Goal: Entertainment & Leisure: Browse casually

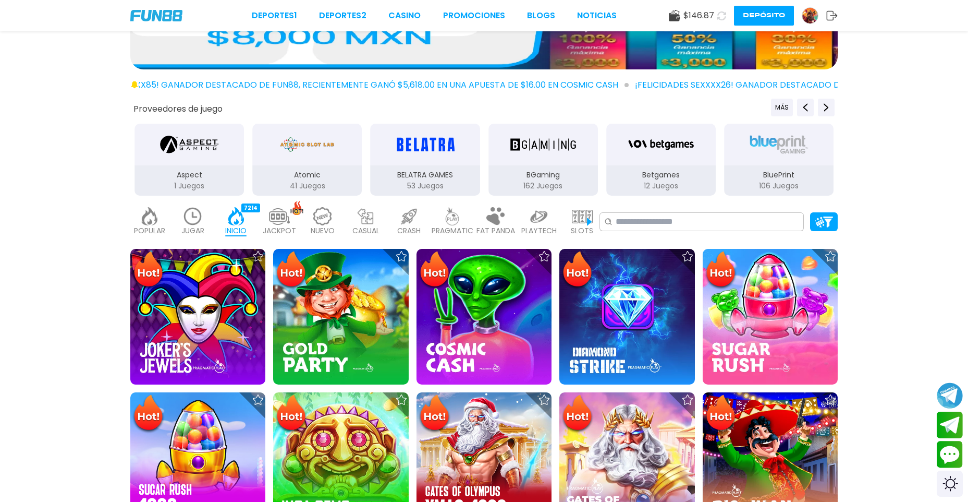
scroll to position [209, 0]
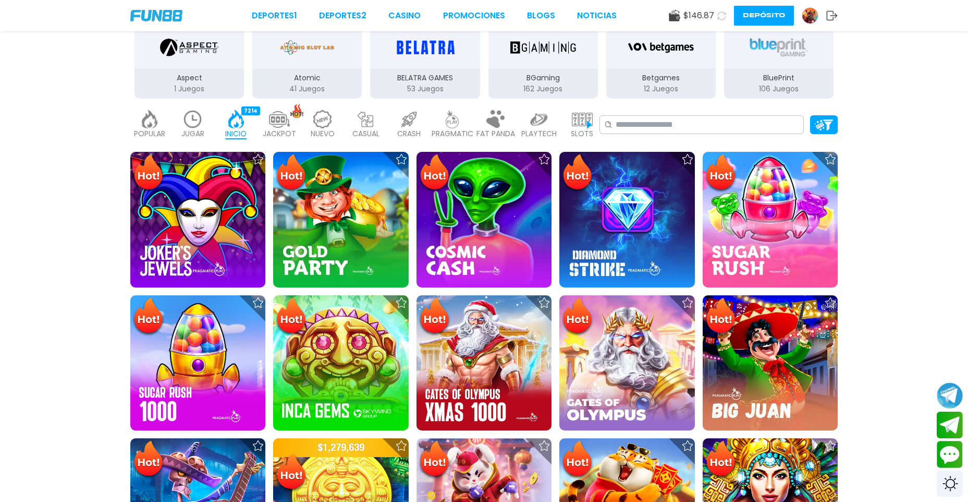
click at [449, 120] on img at bounding box center [452, 119] width 21 height 18
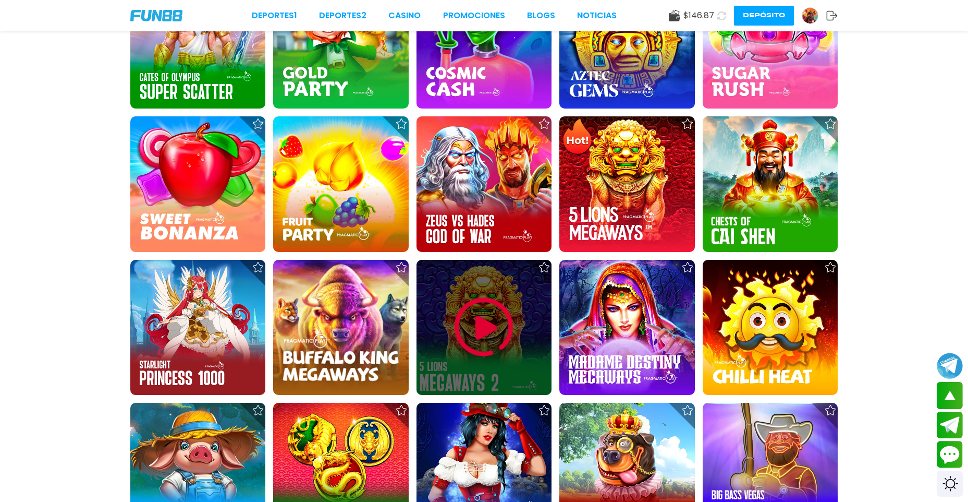
scroll to position [626, 0]
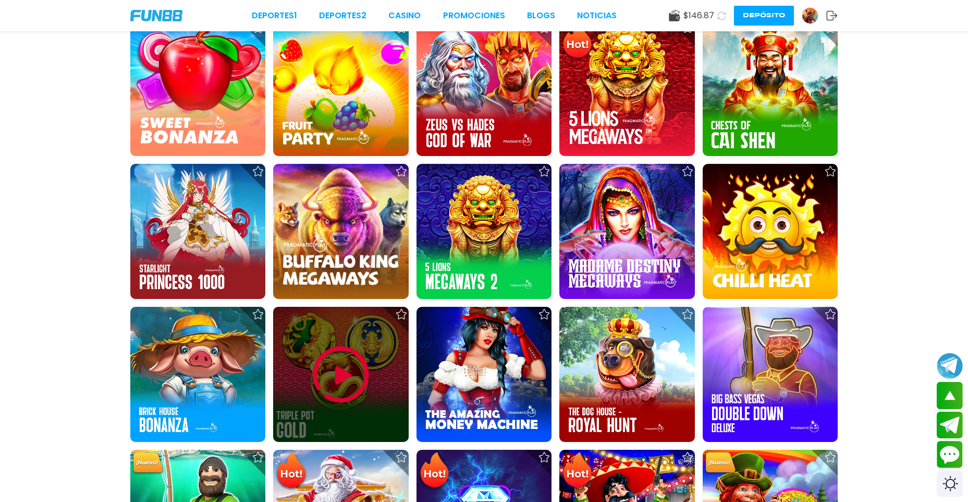
drag, startPoint x: 381, startPoint y: 312, endPoint x: 355, endPoint y: 352, distance: 47.2
click at [355, 352] on img at bounding box center [341, 374] width 63 height 63
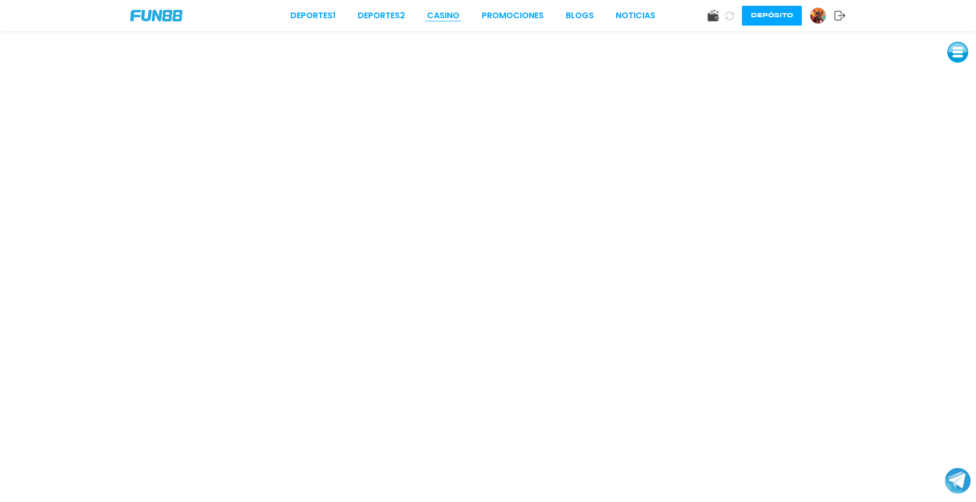
click at [439, 18] on link "CASINO" at bounding box center [443, 15] width 32 height 13
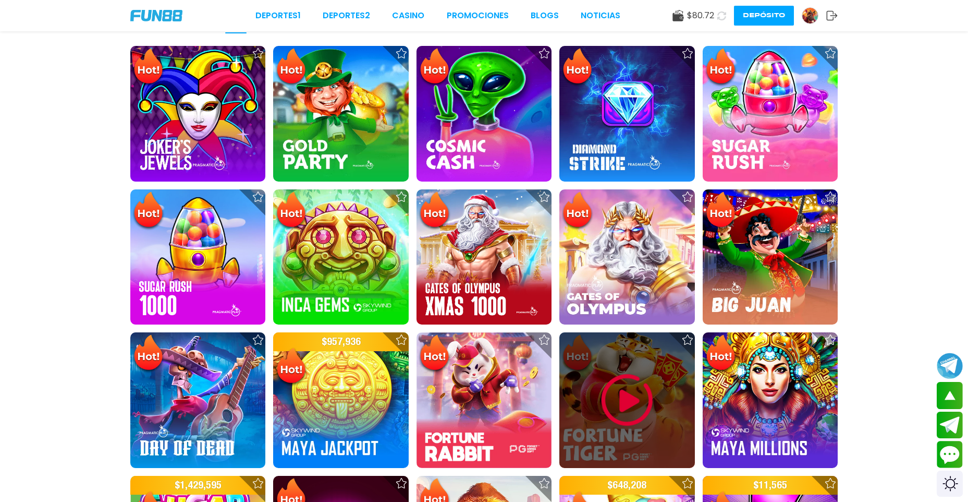
scroll to position [209, 0]
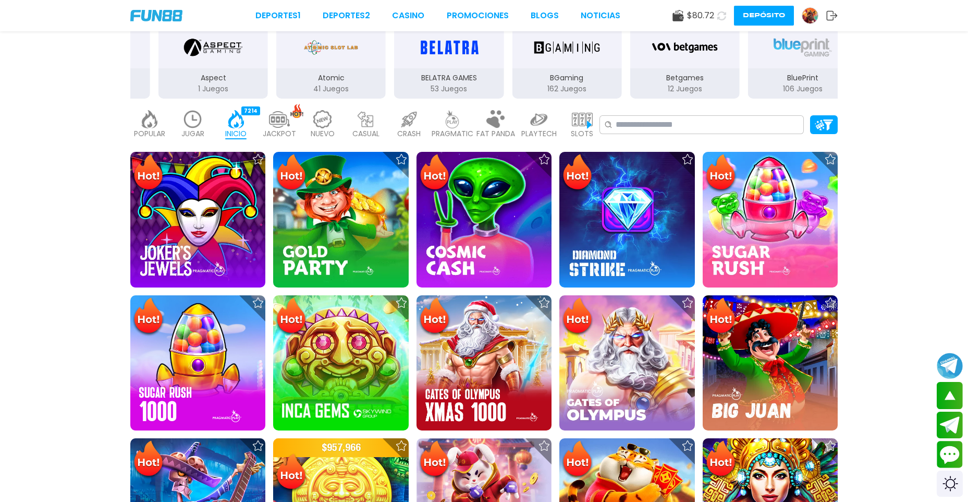
click at [534, 128] on img at bounding box center [539, 119] width 21 height 18
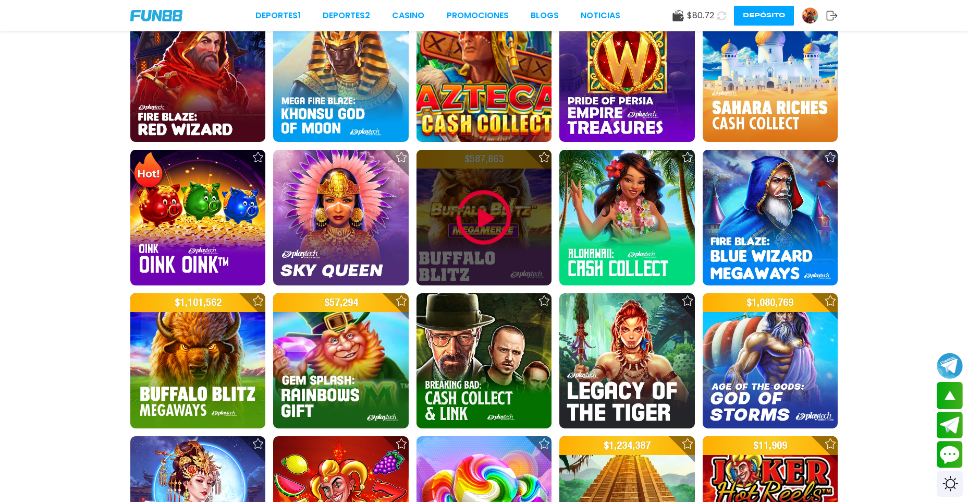
scroll to position [521, 0]
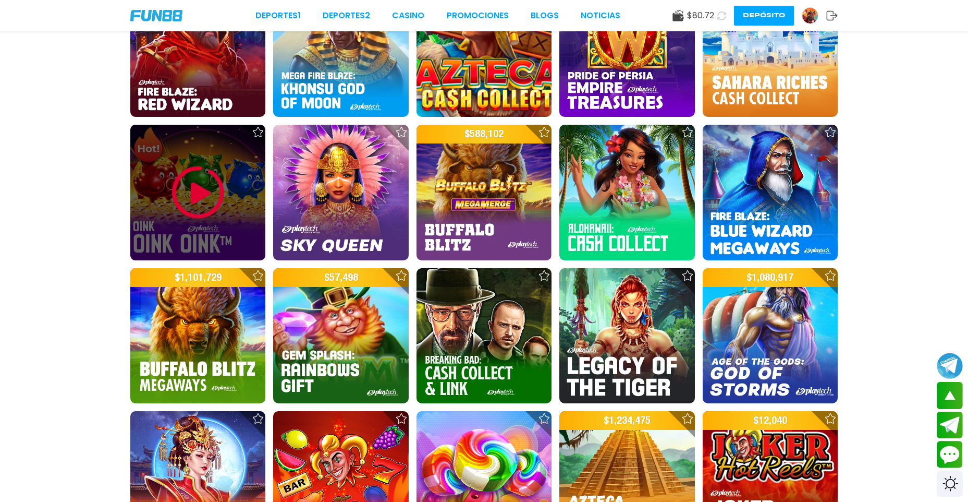
click at [191, 212] on img at bounding box center [198, 192] width 63 height 63
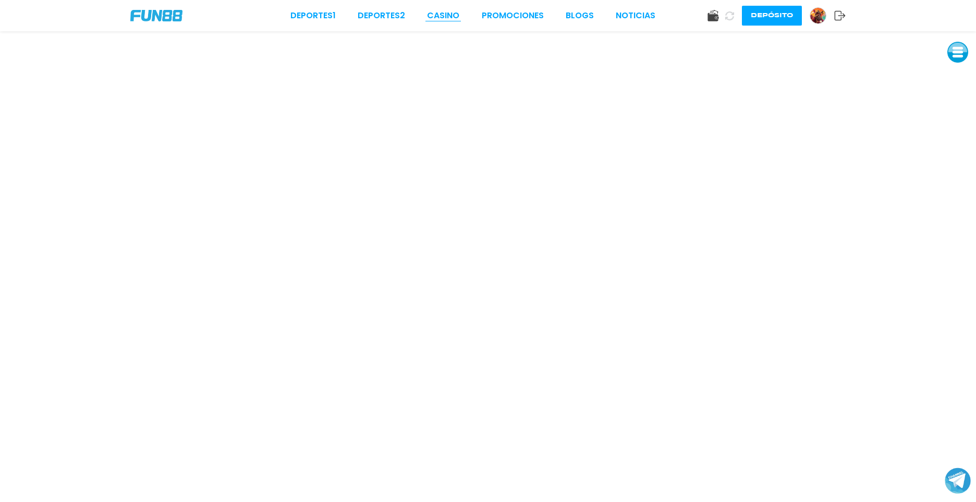
click at [444, 19] on link "CASINO" at bounding box center [443, 15] width 32 height 13
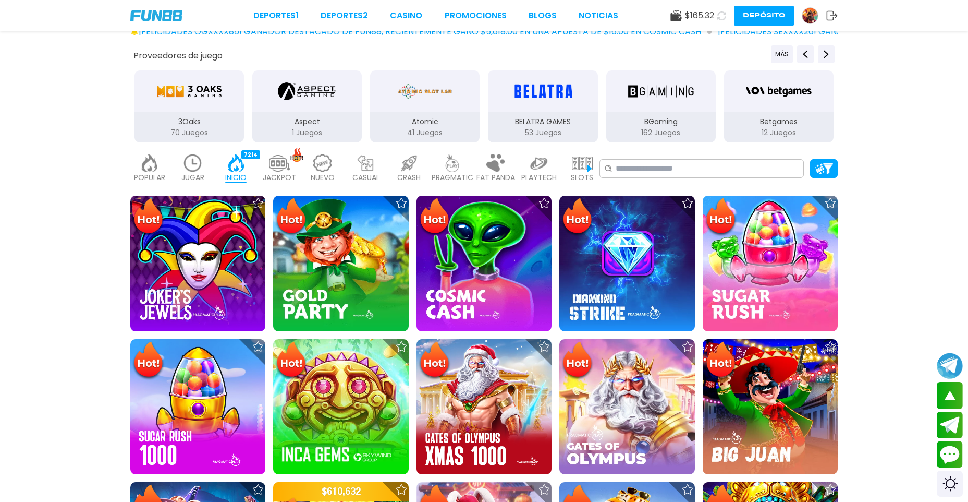
scroll to position [104, 0]
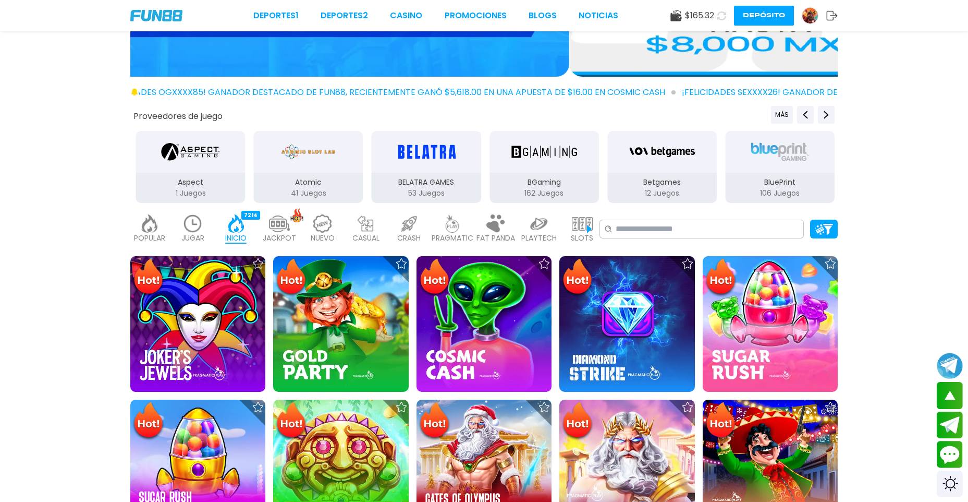
click at [543, 224] on img at bounding box center [539, 223] width 21 height 18
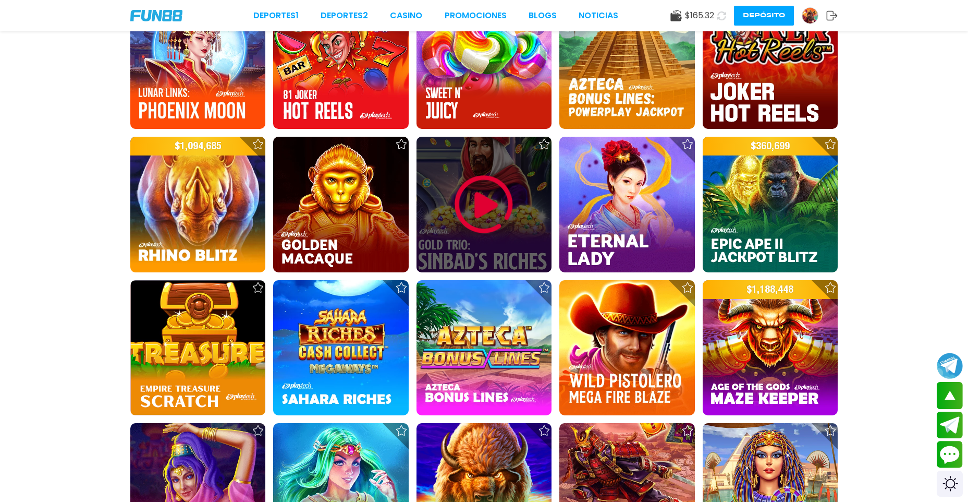
scroll to position [834, 0]
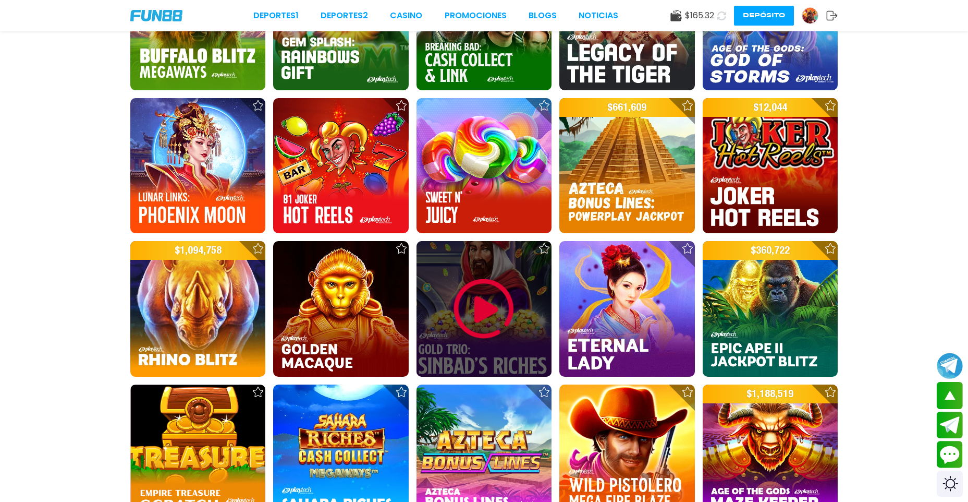
click at [481, 274] on div at bounding box center [484, 308] width 135 height 135
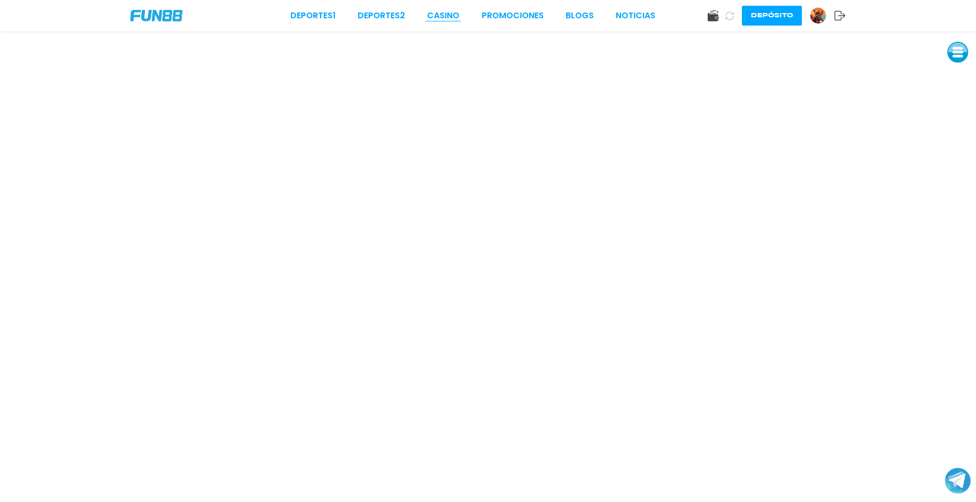
click at [447, 16] on link "CASINO" at bounding box center [443, 15] width 32 height 13
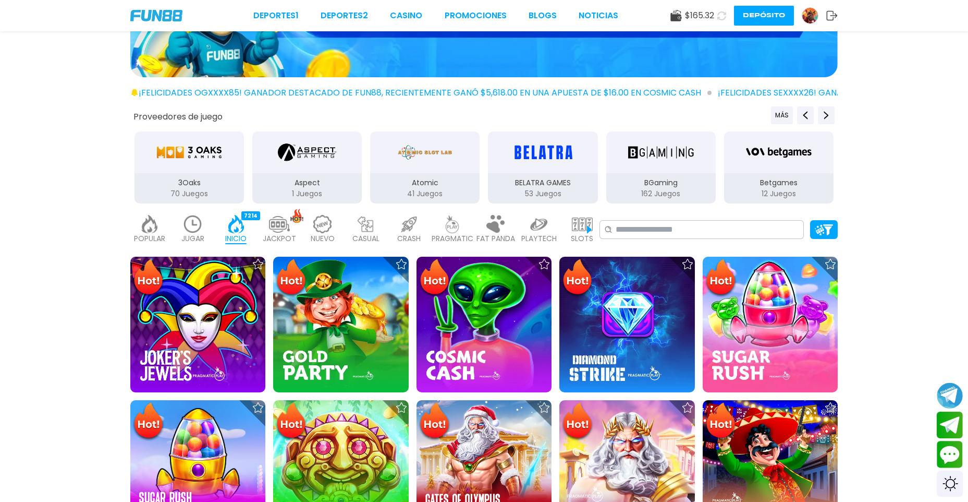
scroll to position [104, 0]
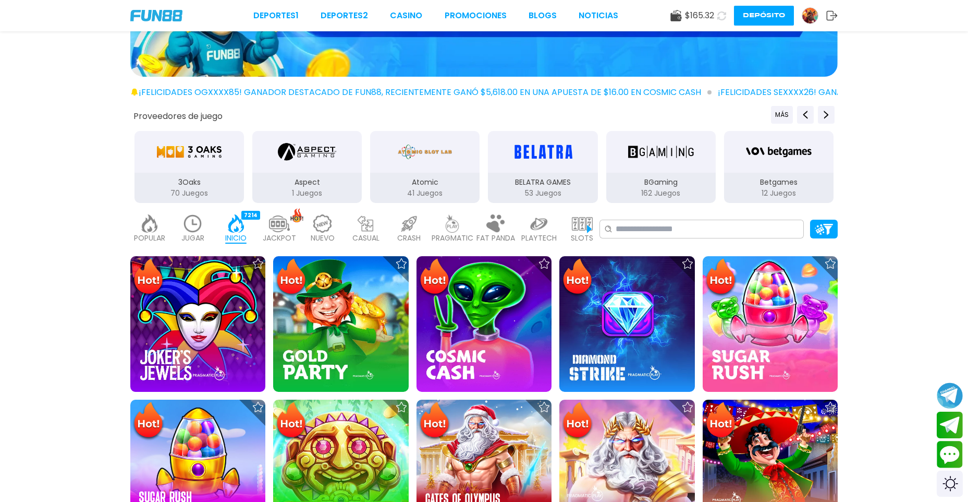
click at [544, 233] on p "PLAYTECH" at bounding box center [538, 238] width 35 height 11
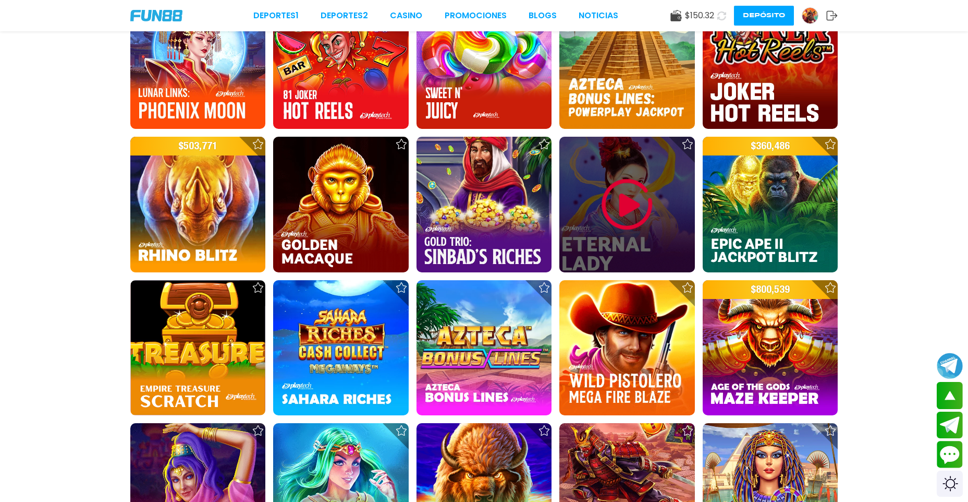
scroll to position [1043, 0]
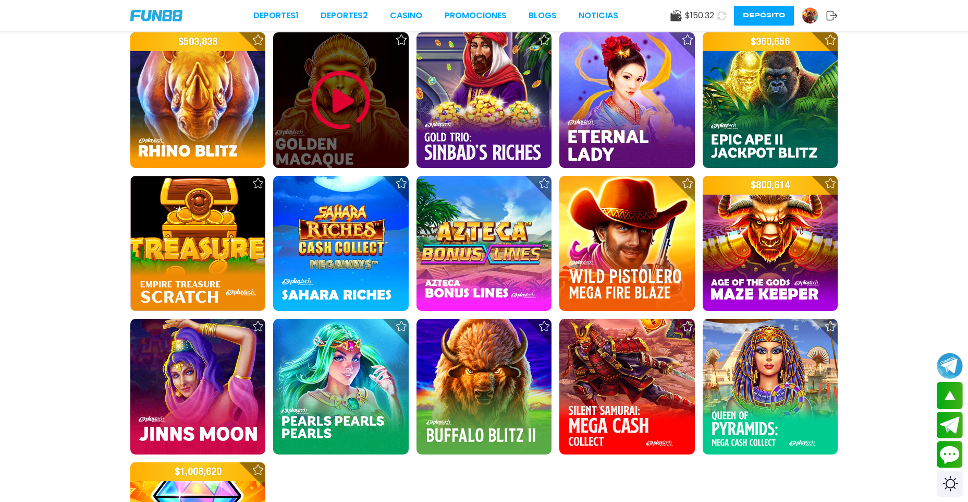
click at [352, 108] on img at bounding box center [341, 100] width 63 height 63
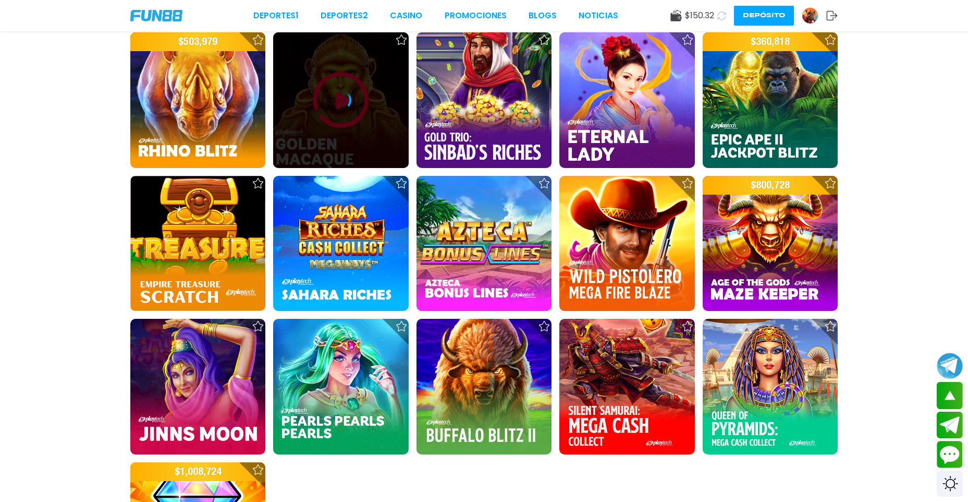
click at [337, 101] on icon at bounding box center [341, 100] width 21 height 21
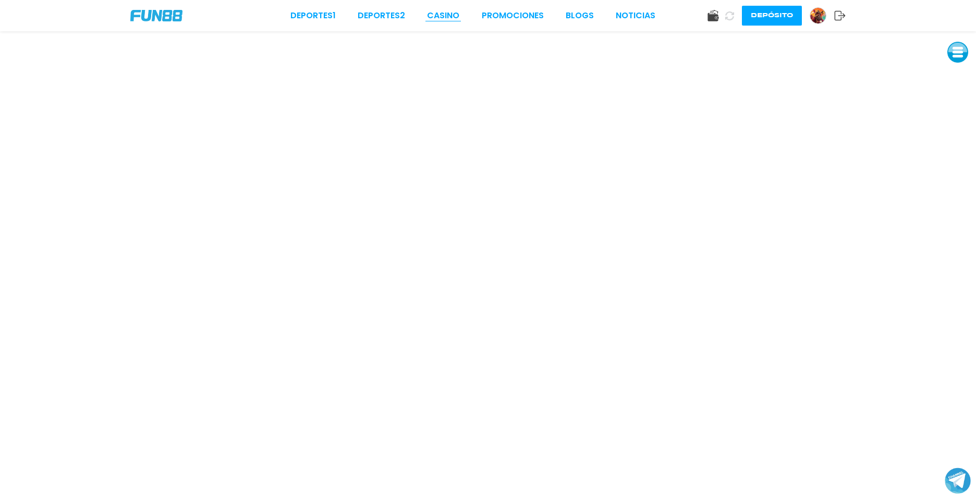
click at [445, 12] on link "CASINO" at bounding box center [443, 15] width 32 height 13
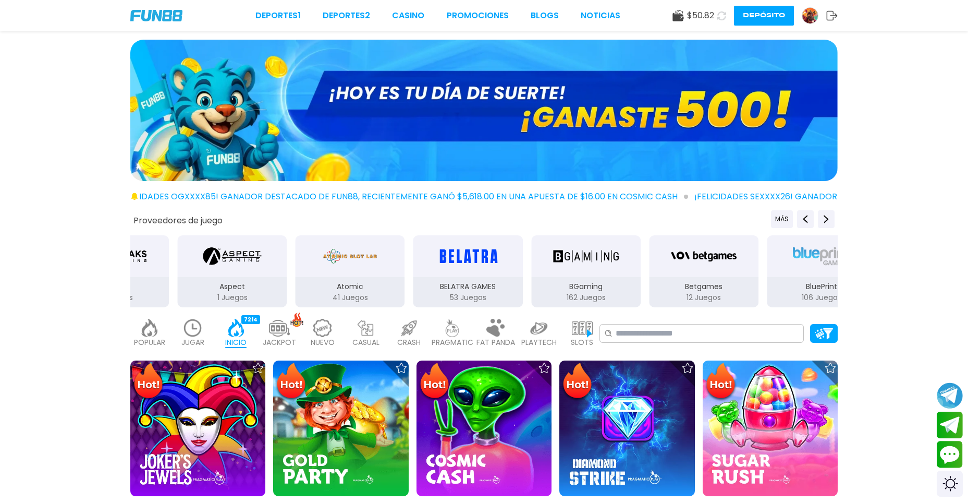
click at [550, 324] on div "PLAYTECH 41" at bounding box center [539, 333] width 38 height 42
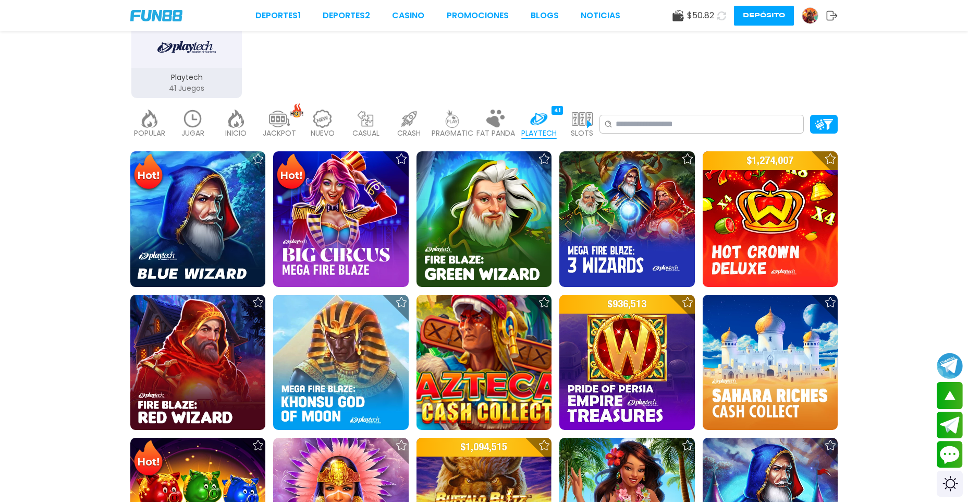
scroll to position [313, 0]
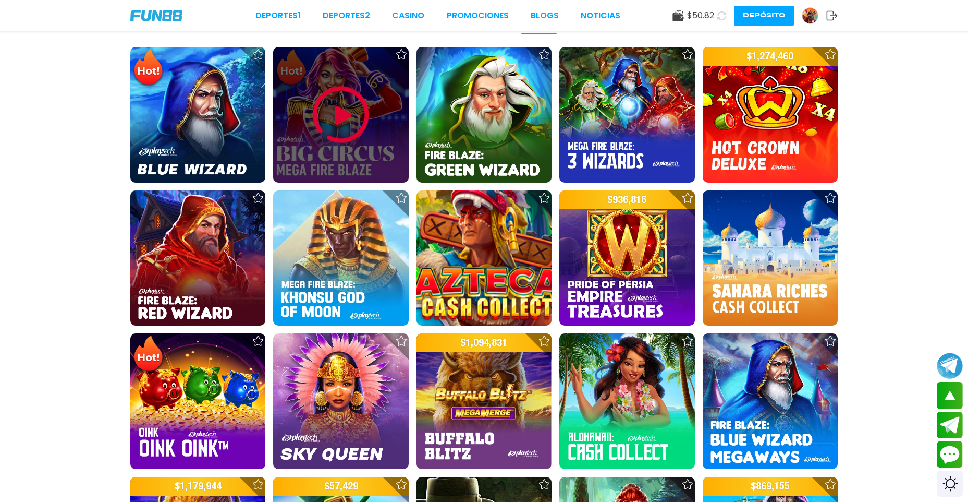
click at [346, 143] on img at bounding box center [341, 114] width 63 height 63
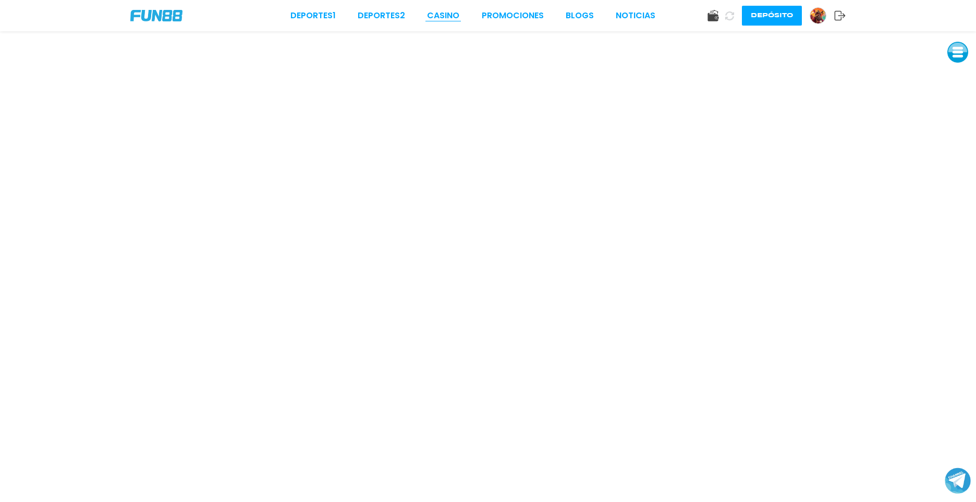
click at [442, 14] on link "CASINO" at bounding box center [443, 15] width 32 height 13
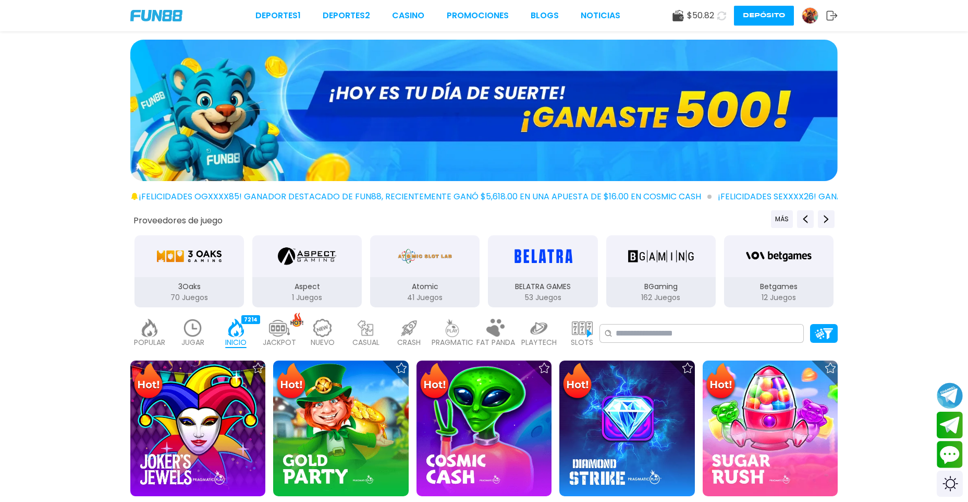
click at [537, 333] on img at bounding box center [539, 328] width 21 height 18
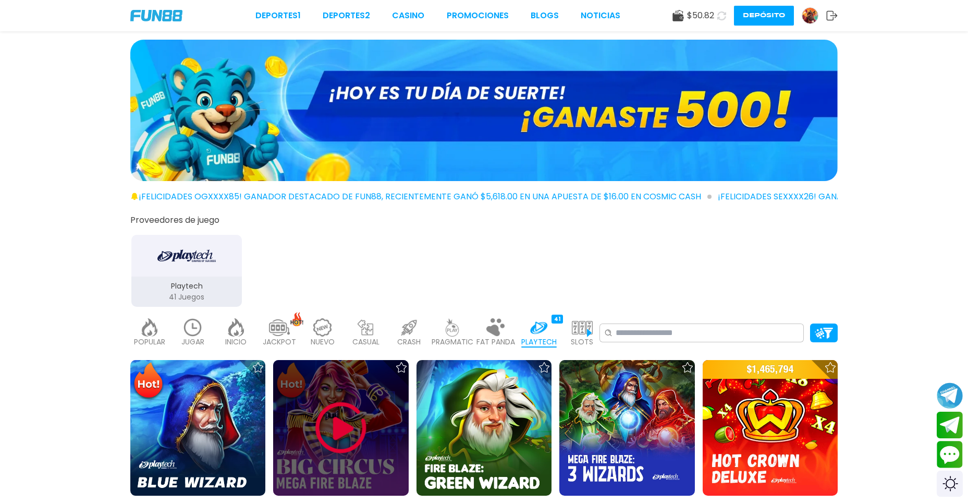
click at [336, 423] on img at bounding box center [341, 427] width 63 height 63
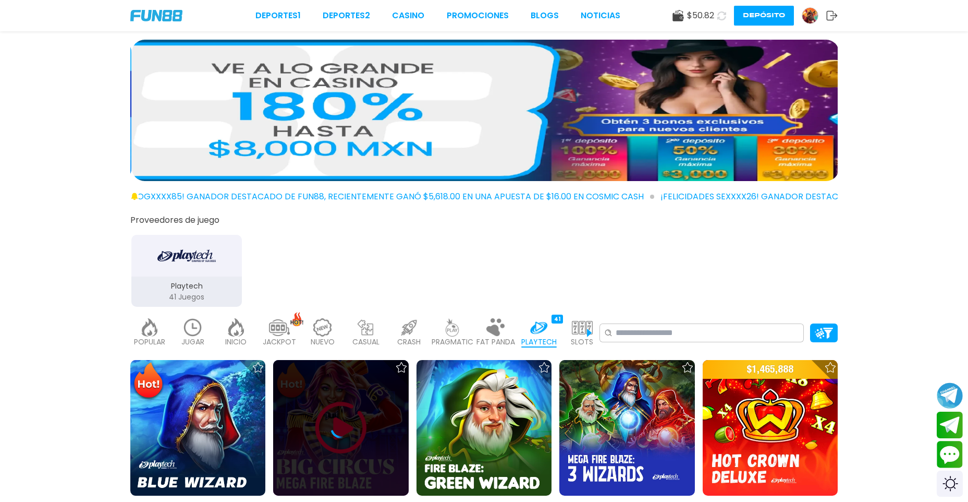
click at [351, 425] on icon at bounding box center [341, 427] width 21 height 21
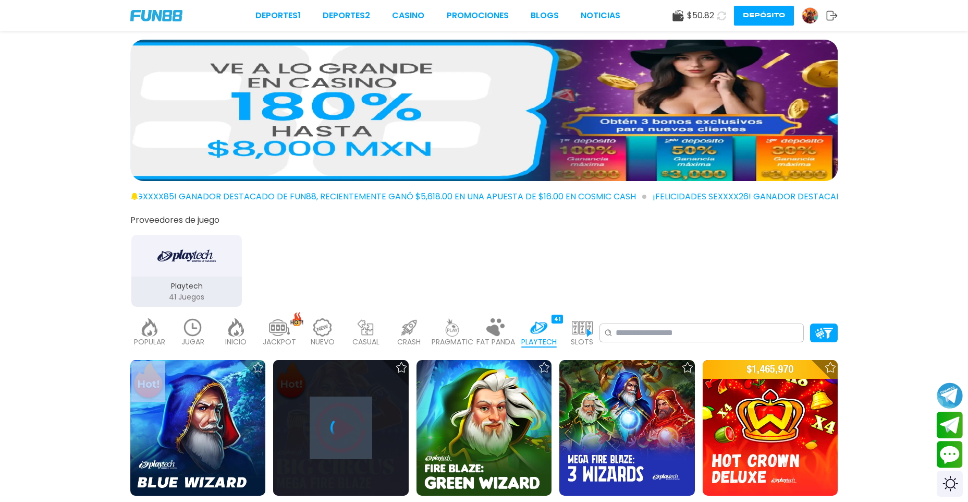
click at [351, 425] on icon at bounding box center [341, 427] width 21 height 21
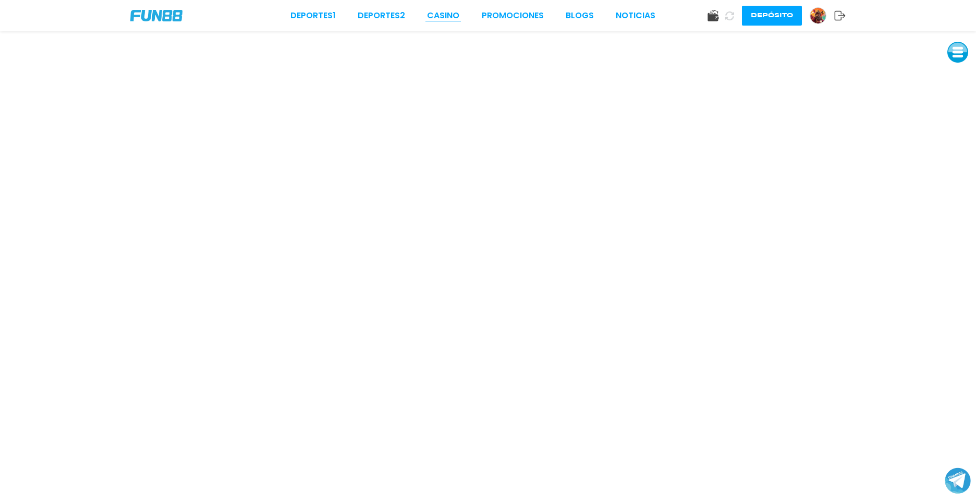
click at [451, 11] on link "CASINO" at bounding box center [443, 15] width 32 height 13
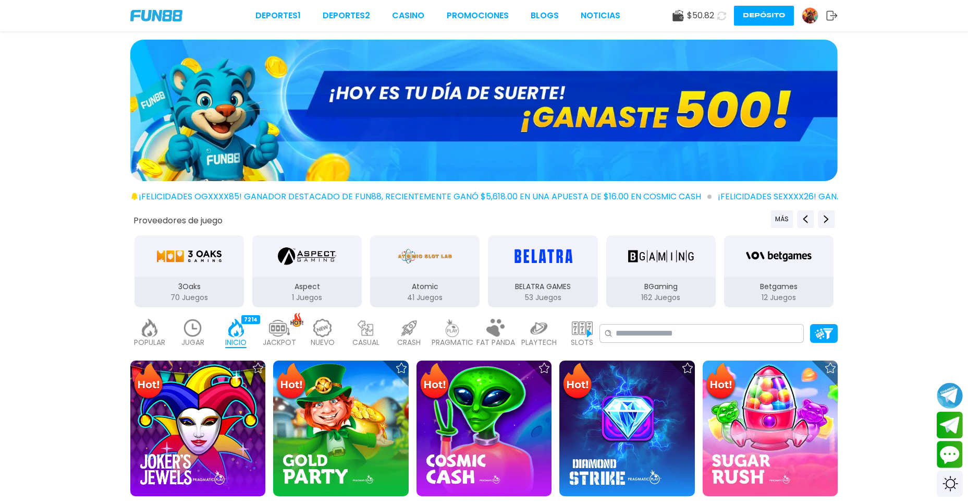
drag, startPoint x: 536, startPoint y: 325, endPoint x: 545, endPoint y: 327, distance: 9.6
click at [536, 326] on img at bounding box center [539, 328] width 21 height 18
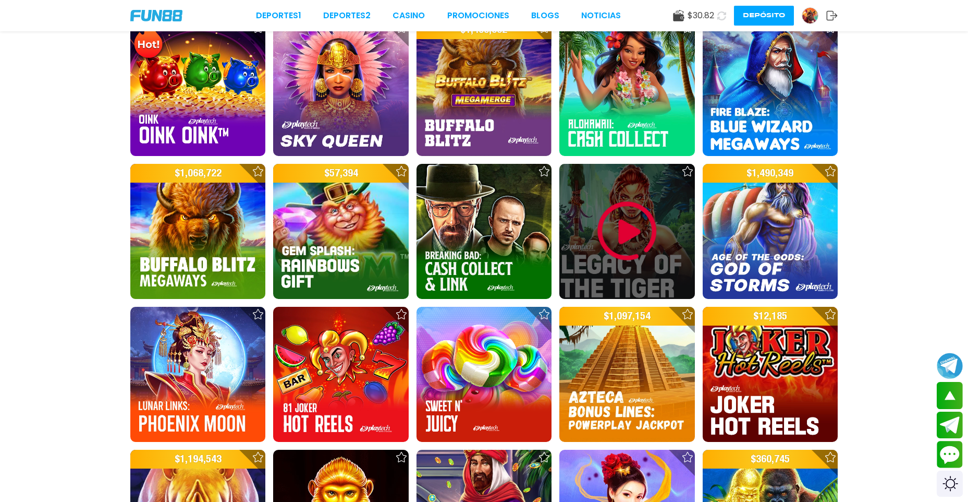
scroll to position [521, 0]
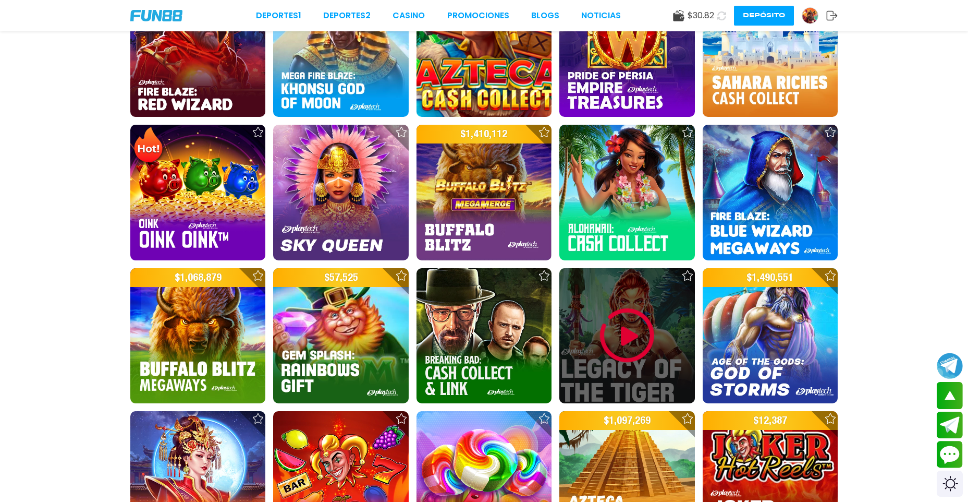
click at [620, 330] on img at bounding box center [627, 335] width 63 height 63
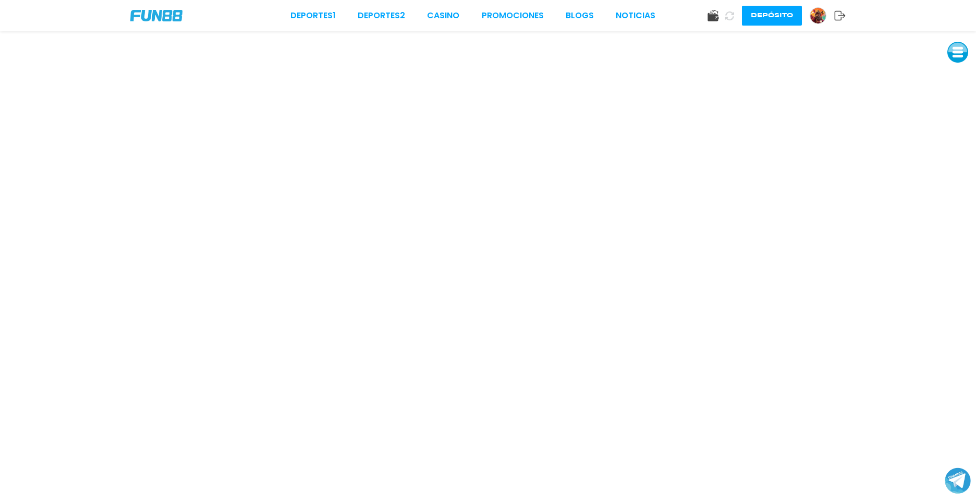
drag, startPoint x: 821, startPoint y: 11, endPoint x: 813, endPoint y: 20, distance: 11.8
click at [821, 13] on img at bounding box center [818, 16] width 16 height 16
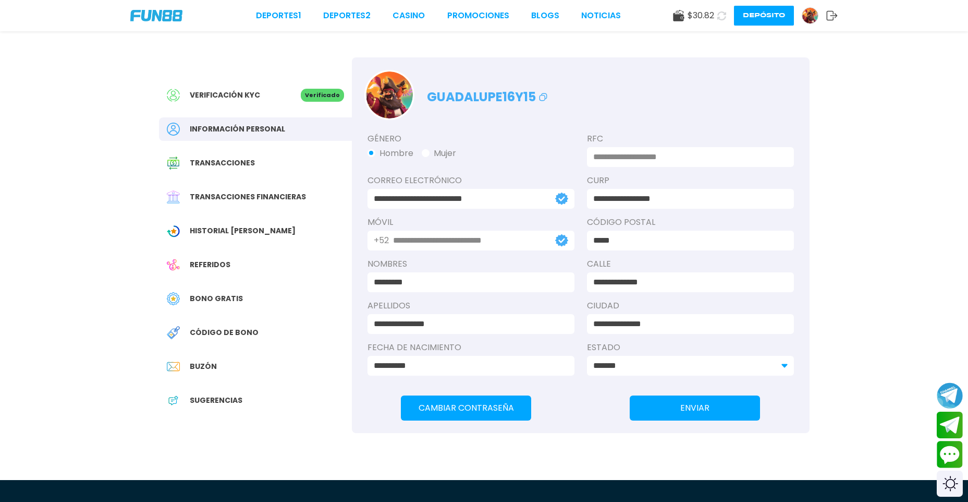
click at [219, 299] on span "Bono Gratis" at bounding box center [216, 298] width 53 height 11
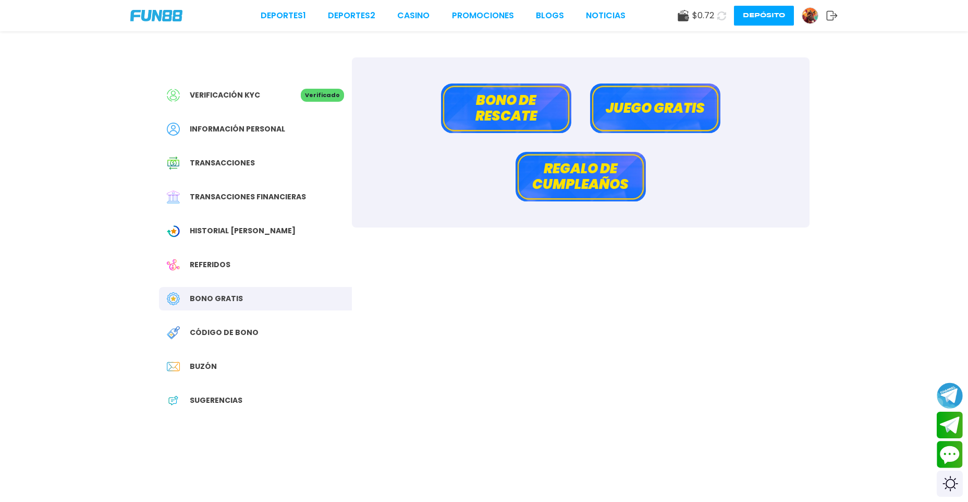
click at [492, 117] on button "Bono de rescate" at bounding box center [506, 108] width 130 height 50
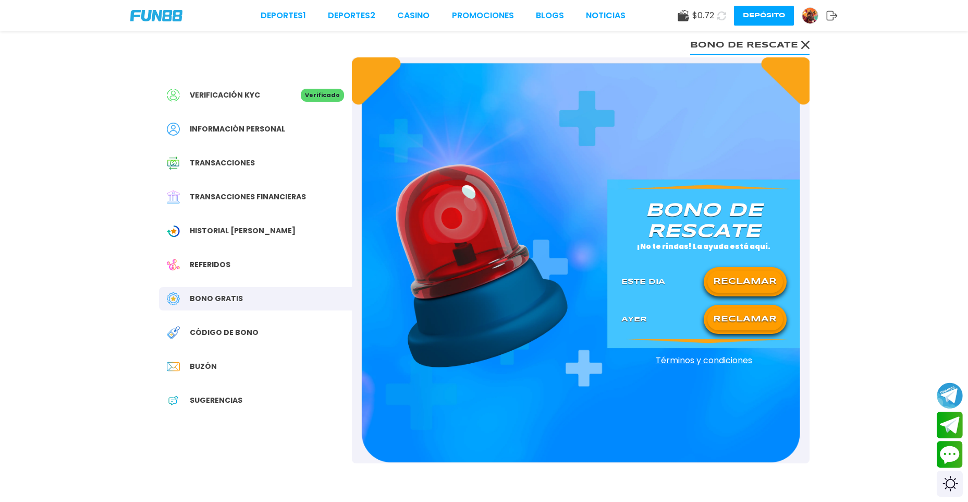
click at [760, 278] on button "RECLAMAR" at bounding box center [746, 282] width 76 height 22
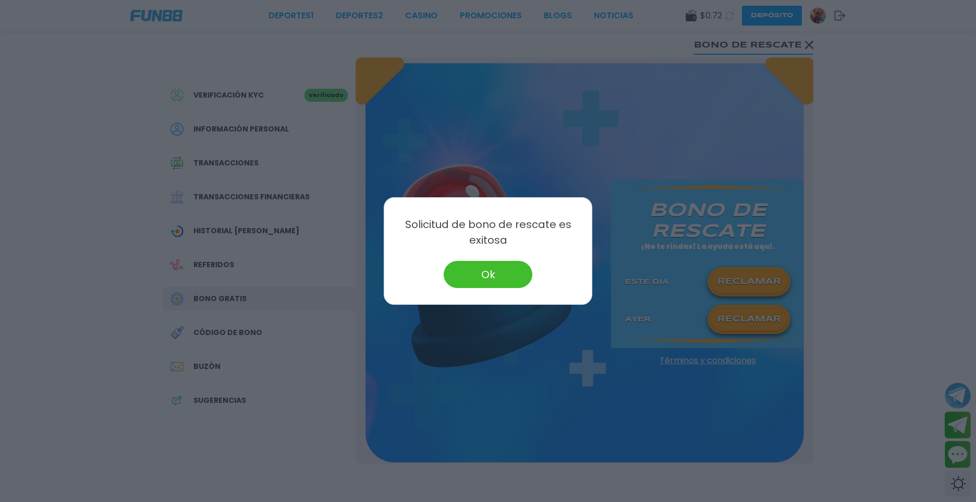
click at [479, 269] on button "Ok" at bounding box center [488, 274] width 89 height 27
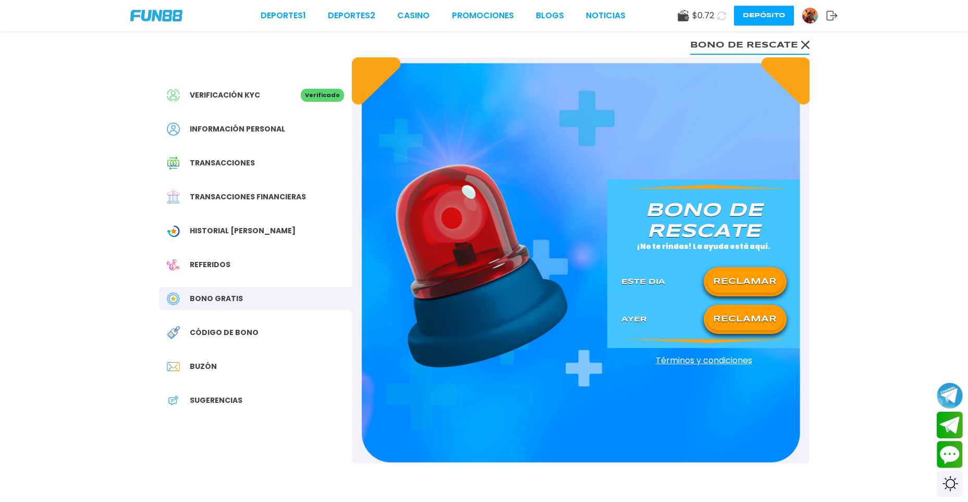
click at [722, 16] on icon at bounding box center [721, 15] width 9 height 9
click at [423, 11] on link "CASINO" at bounding box center [413, 15] width 32 height 13
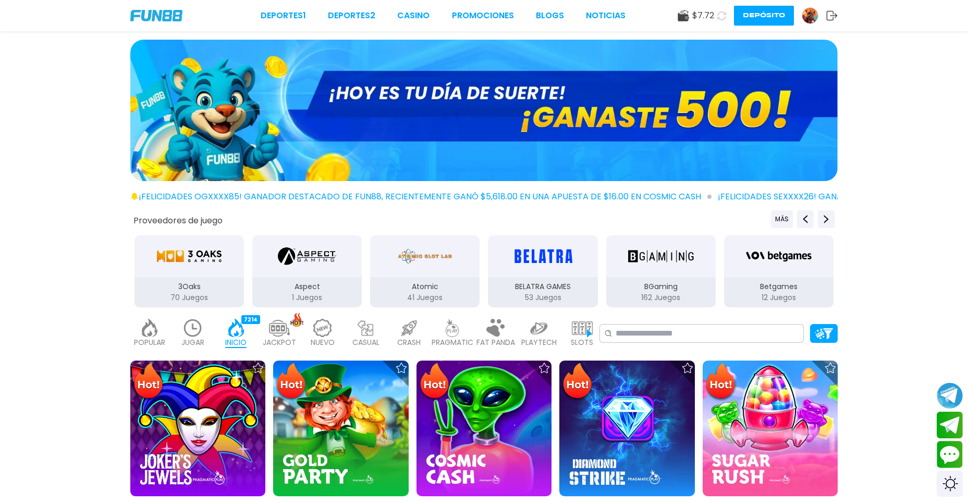
click at [549, 326] on div "PLAYTECH 41" at bounding box center [539, 333] width 38 height 42
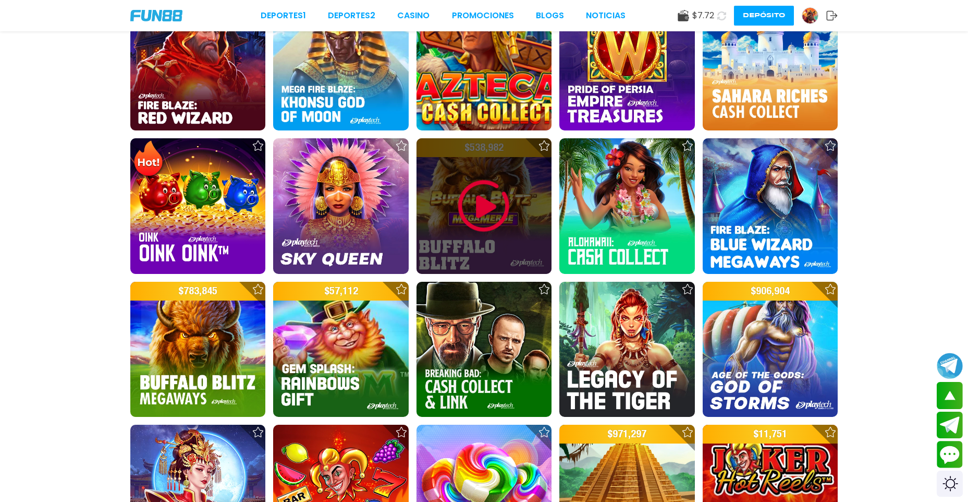
scroll to position [521, 0]
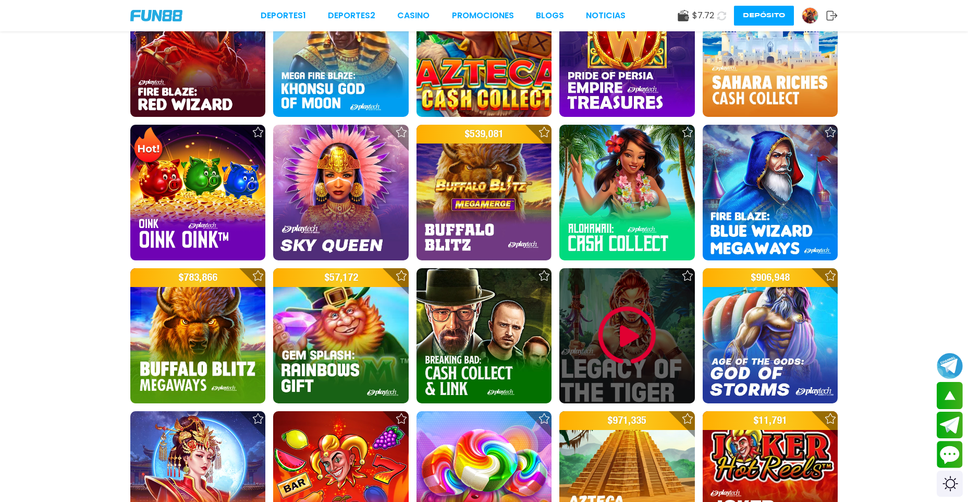
click at [639, 370] on div at bounding box center [627, 335] width 135 height 135
